Goal: Task Accomplishment & Management: Manage account settings

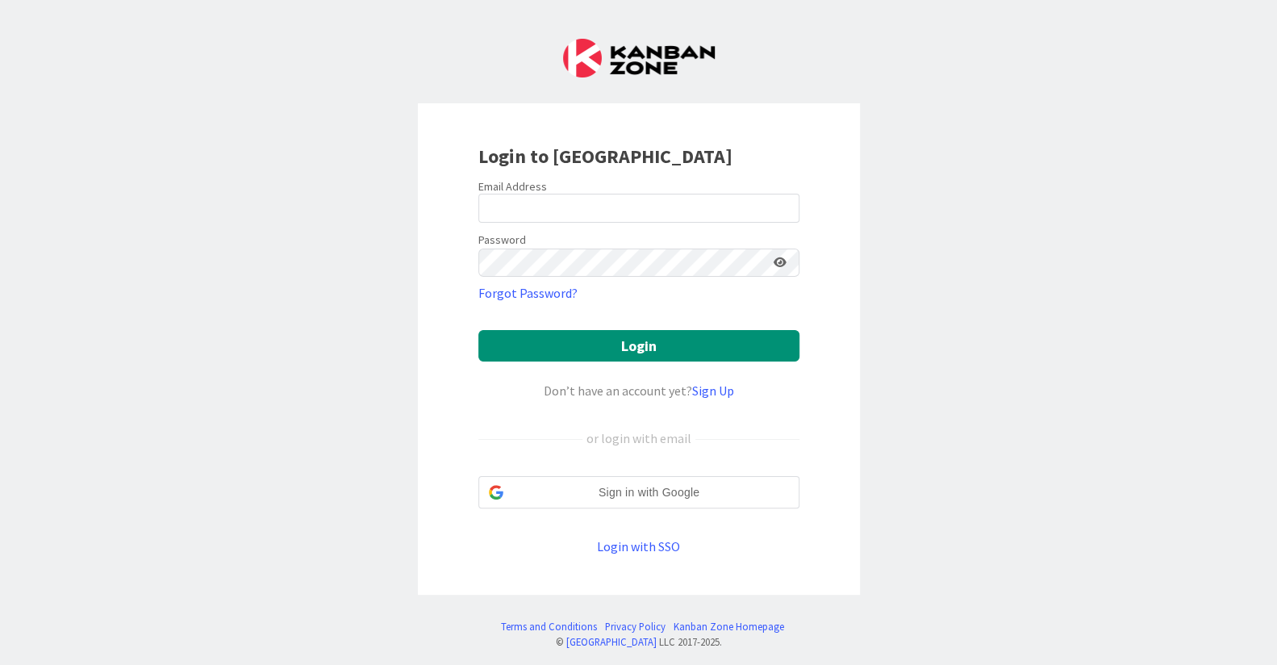
click at [591, 187] on div "Email Address" at bounding box center [638, 186] width 321 height 15
click at [599, 205] on input "email" at bounding box center [638, 208] width 321 height 29
click at [695, 202] on input "email" at bounding box center [638, 208] width 321 height 29
